Goal: Task Accomplishment & Management: Use online tool/utility

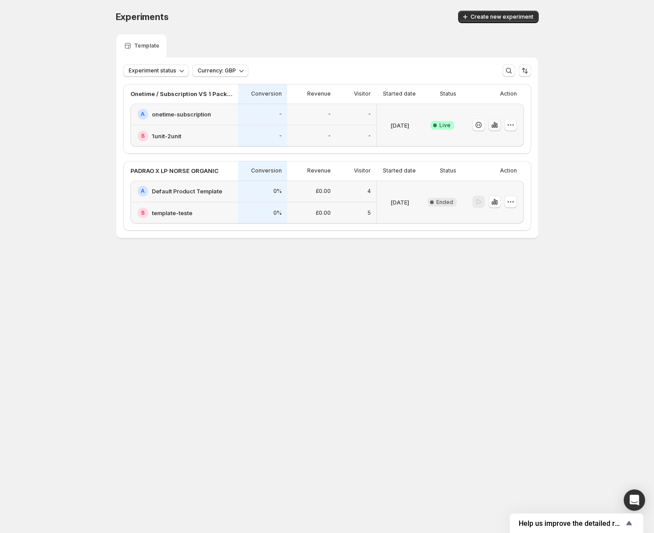
click at [492, 129] on button "button" at bounding box center [494, 125] width 12 height 12
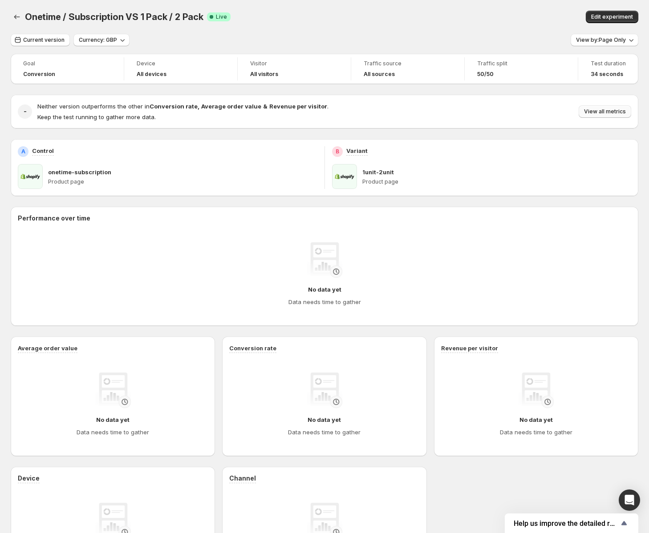
click at [596, 111] on span "View all metrics" at bounding box center [605, 111] width 42 height 7
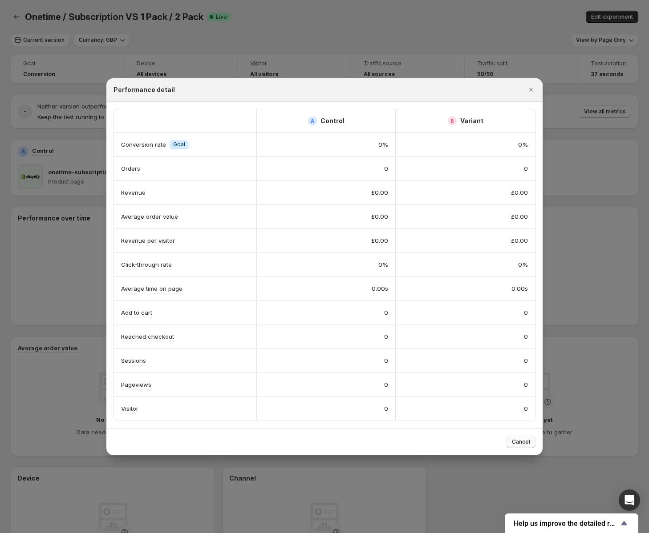
click at [512, 441] on span "Cancel" at bounding box center [521, 442] width 18 height 7
